Goal: Check status: Check status

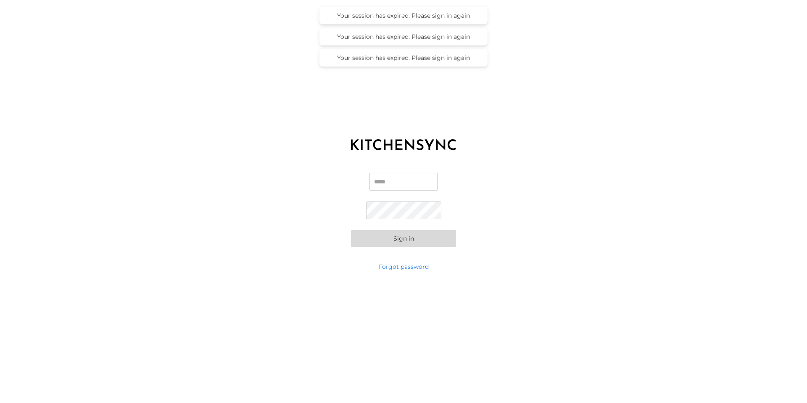
type input "**********"
click at [430, 236] on button "Sign in" at bounding box center [403, 238] width 105 height 17
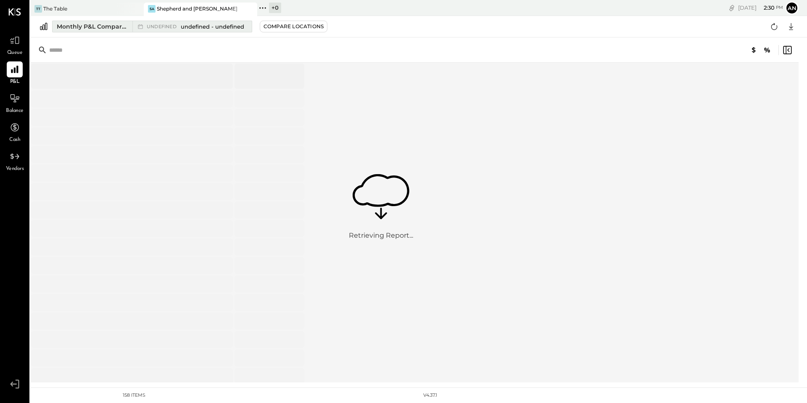
click at [105, 28] on div "Monthly P&L Comparison" at bounding box center [92, 26] width 71 height 8
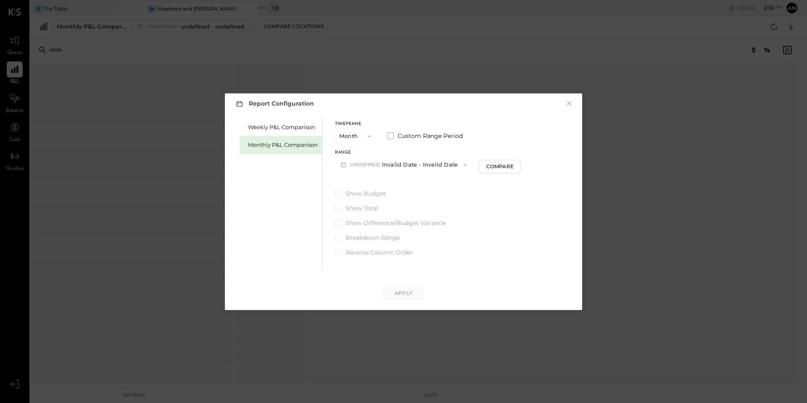
click at [415, 162] on button "undefined Invalid Date - Invalid Date" at bounding box center [404, 165] width 138 height 16
click at [276, 147] on div "Monthly P&L Comparison" at bounding box center [283, 145] width 70 height 8
click at [280, 146] on div "Monthly P&L Comparison" at bounding box center [283, 145] width 70 height 8
click at [394, 166] on button "M10 Oct 1 - 31, 2025" at bounding box center [378, 165] width 87 height 16
click at [386, 181] on span "Sep 1 - 30, 2025" at bounding box center [376, 183] width 40 height 7
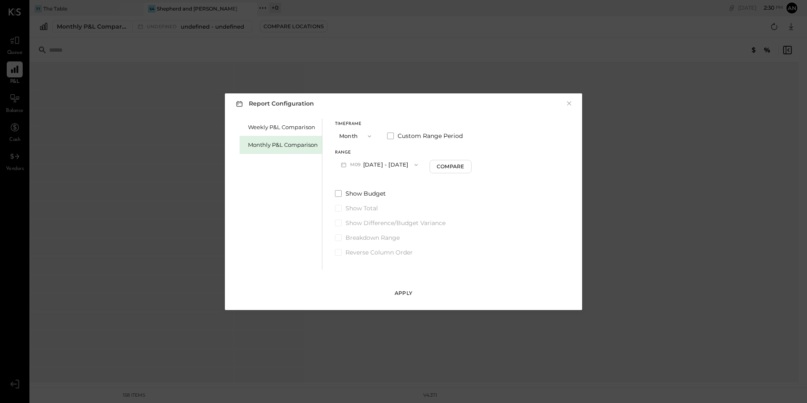
click at [411, 290] on div "Apply" at bounding box center [404, 292] width 18 height 7
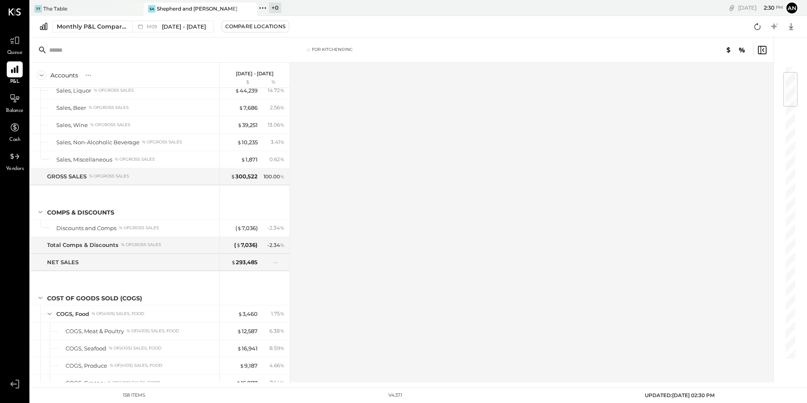
scroll to position [58, 0]
click at [112, 29] on div "Monthly P&L Comparison" at bounding box center [92, 26] width 71 height 8
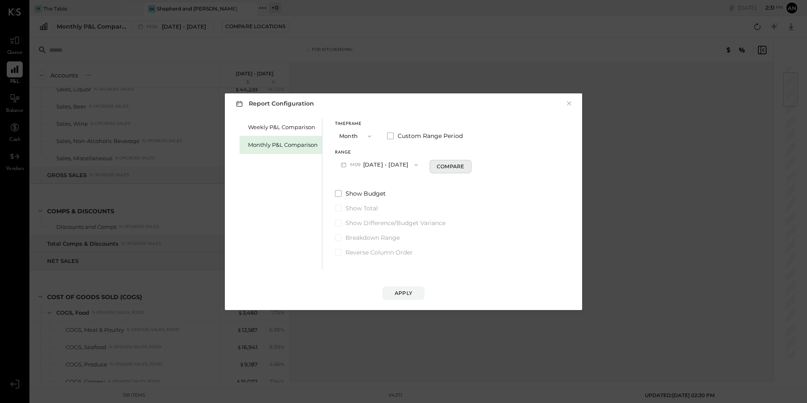
click at [454, 171] on button "Compare" at bounding box center [451, 166] width 42 height 13
click at [463, 164] on icon "button" at bounding box center [465, 164] width 5 height 5
type input "*"
click at [401, 290] on div "Apply" at bounding box center [404, 292] width 18 height 7
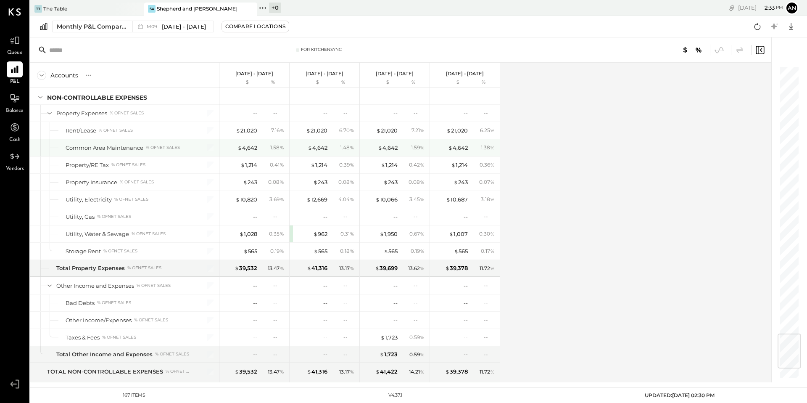
scroll to position [2344, 0]
